Goal: Go to known website: Go to known website

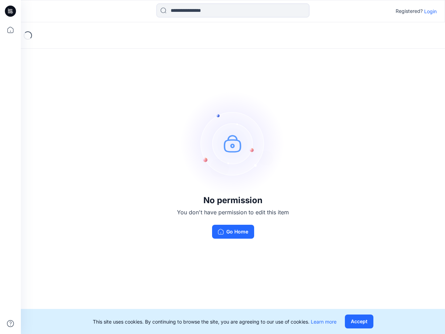
click at [222, 167] on img at bounding box center [233, 143] width 104 height 104
click at [11, 11] on icon at bounding box center [11, 11] width 3 height 0
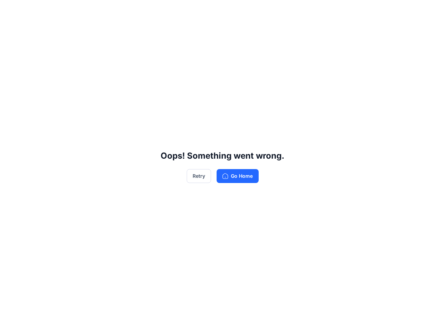
click at [10, 30] on div "Oops! Something went wrong. Retry Go Home" at bounding box center [222, 167] width 445 height 334
click at [10, 323] on div "Oops! Something went wrong. Retry Go Home" at bounding box center [222, 167] width 445 height 334
click at [233, 10] on div "Oops! Something went wrong. Retry Go Home" at bounding box center [222, 167] width 445 height 334
click at [430, 11] on div "Oops! Something went wrong. Retry Go Home" at bounding box center [222, 167] width 445 height 334
click at [359, 321] on div "Oops! Something went wrong. Retry Go Home" at bounding box center [222, 167] width 445 height 334
